Goal: Navigation & Orientation: Find specific page/section

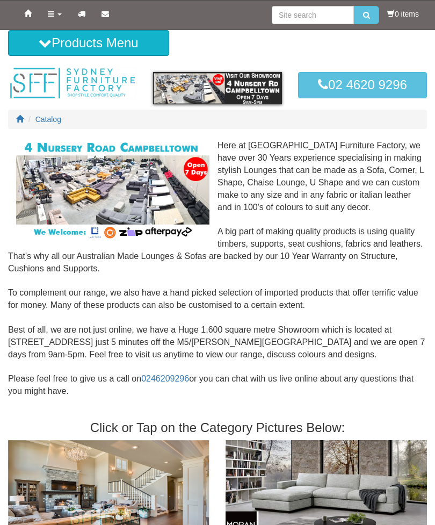
click at [26, 6] on link "Home" at bounding box center [28, 14] width 24 height 27
click at [54, 19] on link "Products" at bounding box center [55, 14] width 30 height 27
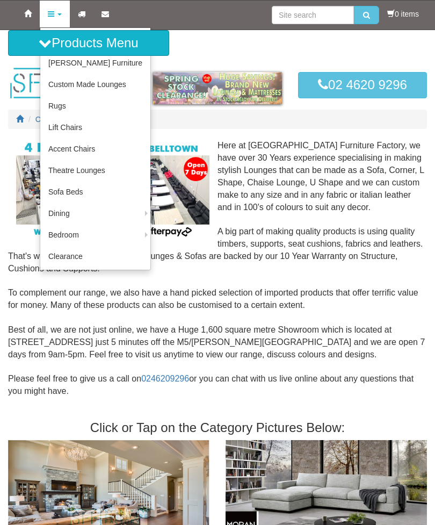
click at [0, 0] on link "Bedroom Suites" at bounding box center [0, 0] width 0 height 0
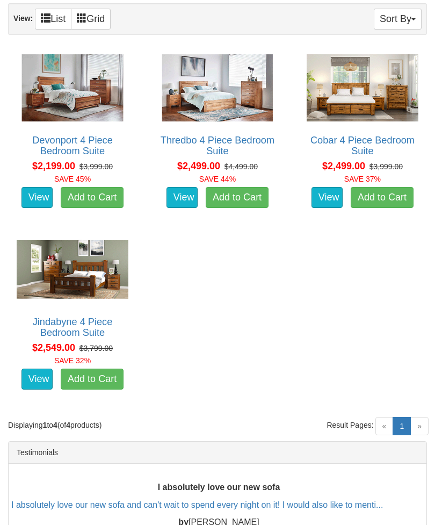
scroll to position [405, 0]
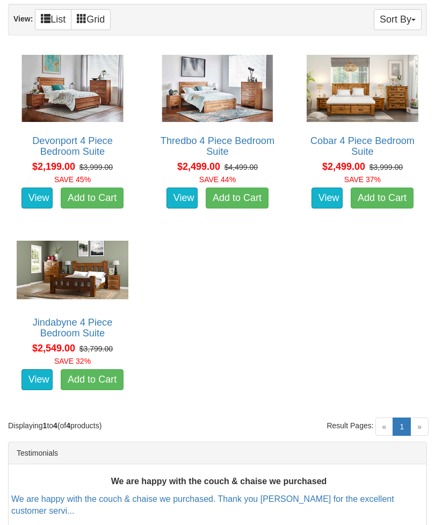
click at [420, 427] on span "»" at bounding box center [420, 427] width 18 height 18
click at [419, 425] on span "»" at bounding box center [420, 427] width 18 height 18
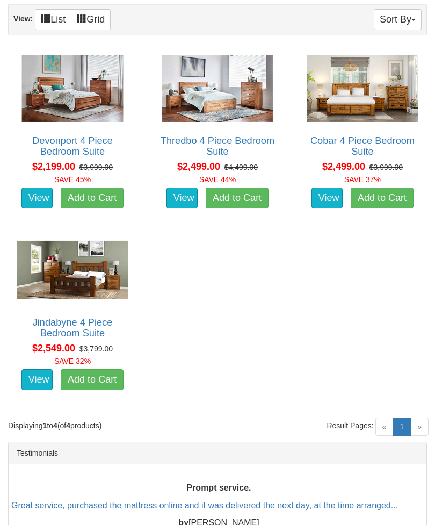
click at [421, 425] on span "»" at bounding box center [420, 427] width 18 height 18
click at [420, 427] on span "»" at bounding box center [420, 427] width 18 height 18
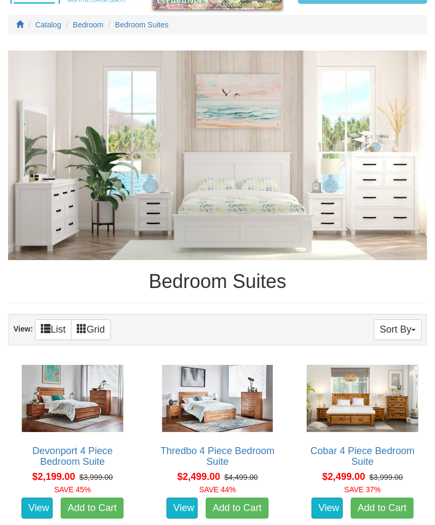
scroll to position [0, 0]
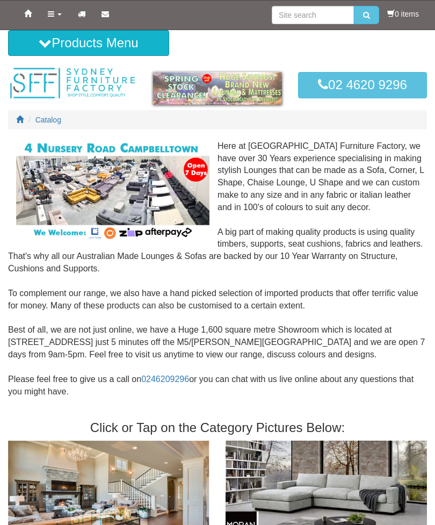
click at [59, 18] on link "Products" at bounding box center [55, 14] width 30 height 27
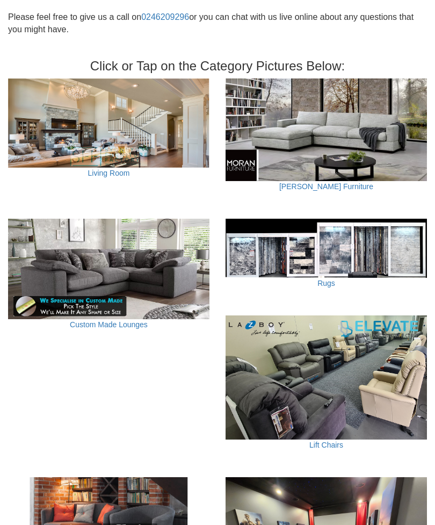
scroll to position [361, 0]
click at [305, 135] on img at bounding box center [327, 130] width 202 height 102
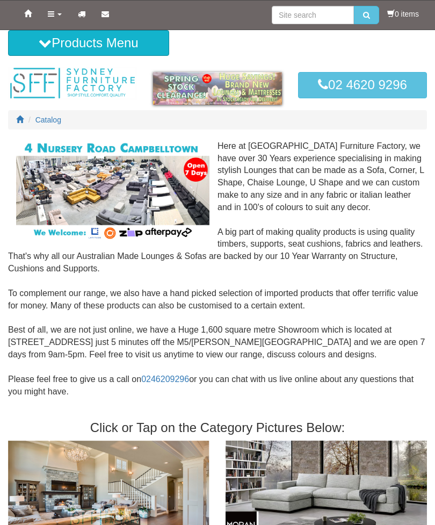
scroll to position [396, 0]
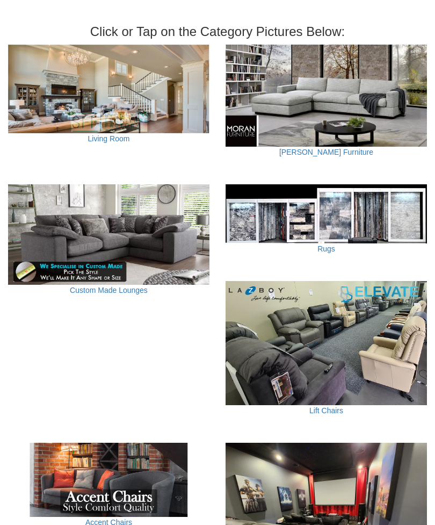
click at [146, 93] on img at bounding box center [109, 89] width 202 height 89
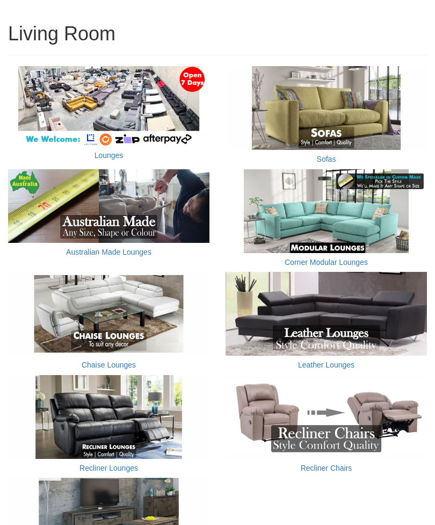
scroll to position [124, 0]
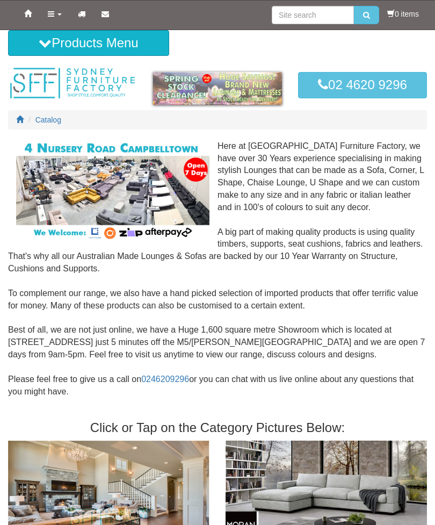
scroll to position [396, 0]
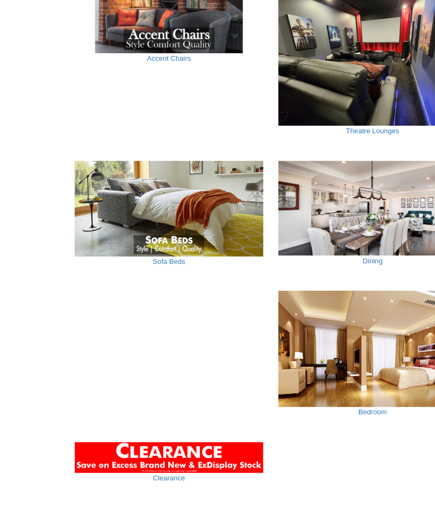
scroll to position [879, 0]
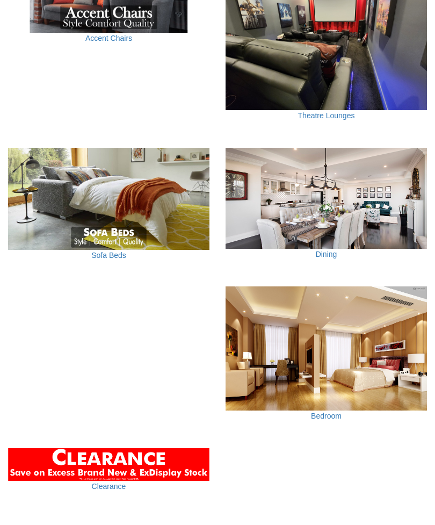
click at [150, 205] on img at bounding box center [109, 199] width 202 height 102
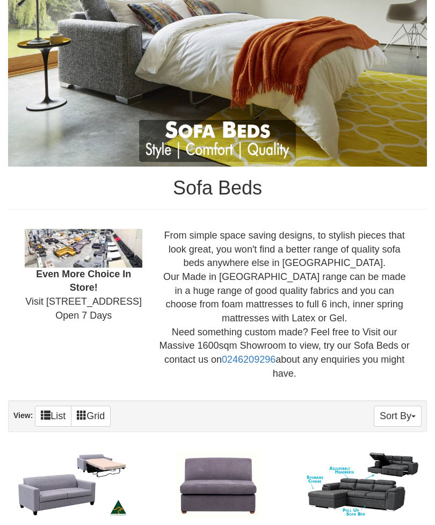
scroll to position [188, 0]
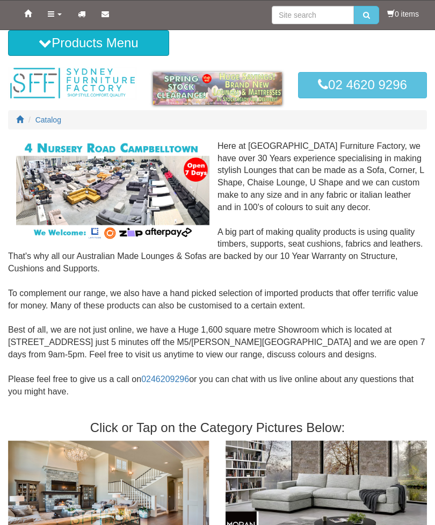
scroll to position [918, 0]
